Goal: Share content: Share content

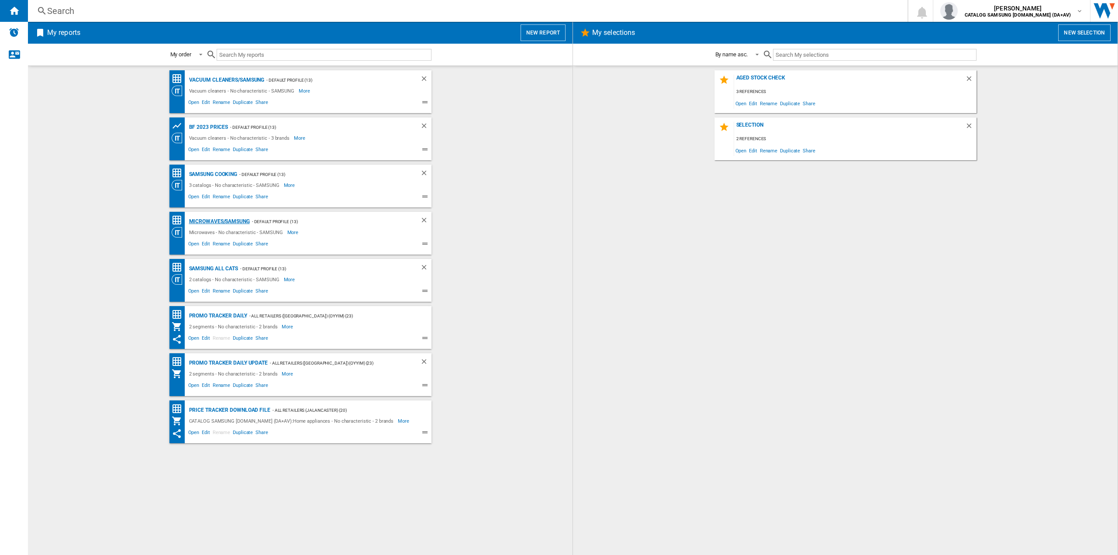
click at [209, 224] on div "Microwaves/SAMSUNG" at bounding box center [218, 221] width 63 height 11
click at [264, 386] on span "Share" at bounding box center [261, 386] width 15 height 10
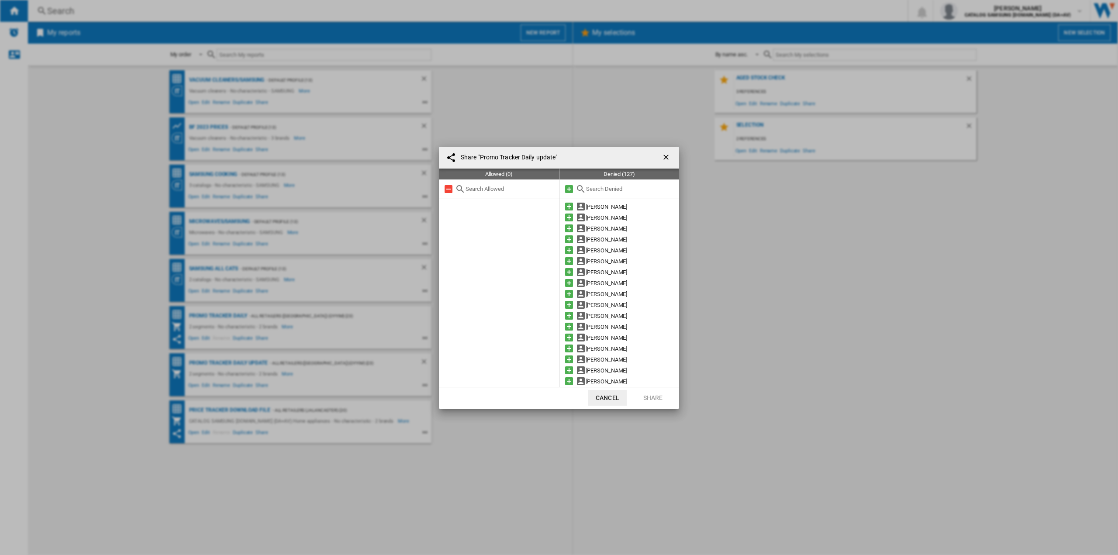
click at [518, 192] on input "text" at bounding box center [510, 189] width 89 height 7
click at [634, 193] on div at bounding box center [620, 190] width 120 height 20
click at [627, 188] on input "text" at bounding box center [630, 189] width 89 height 7
type input ";"
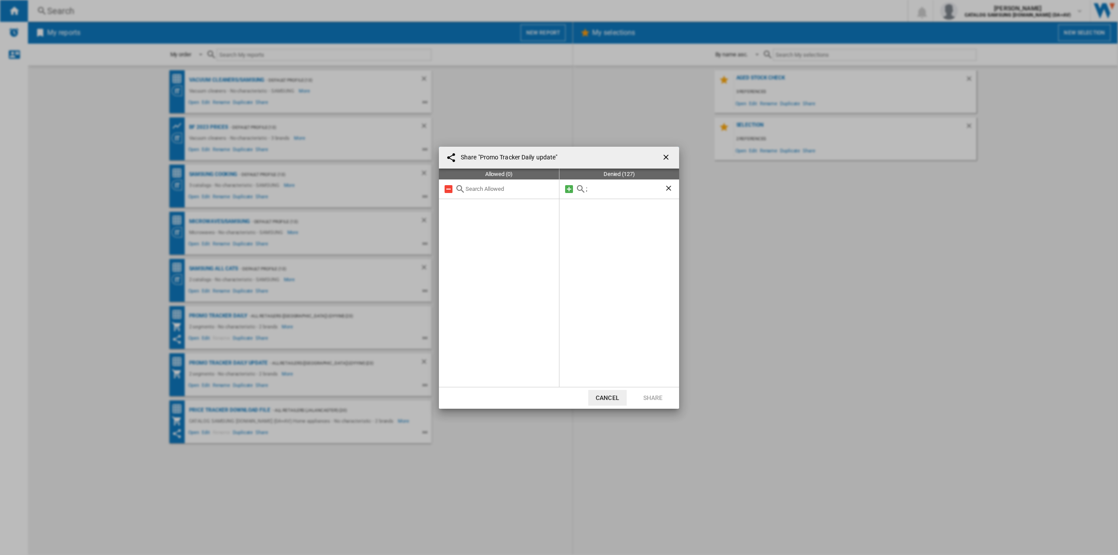
scroll to position [0, 0]
type input "lucy"
click at [570, 208] on md-icon at bounding box center [569, 206] width 10 height 10
click at [648, 395] on button "Share" at bounding box center [653, 398] width 38 height 16
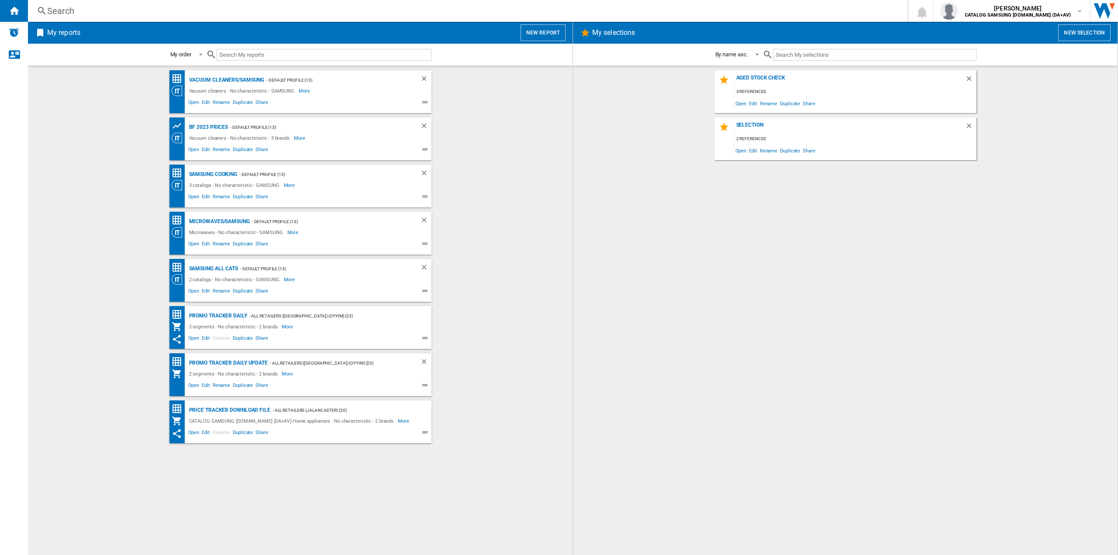
click at [677, 323] on div "Aged stock check 3 references Open Edit Rename Duplicate Share Selection 2 refe…" at bounding box center [845, 310] width 527 height 481
click at [218, 360] on div "Promo Tracker Daily update" at bounding box center [227, 363] width 81 height 11
